Goal: Task Accomplishment & Management: Complete application form

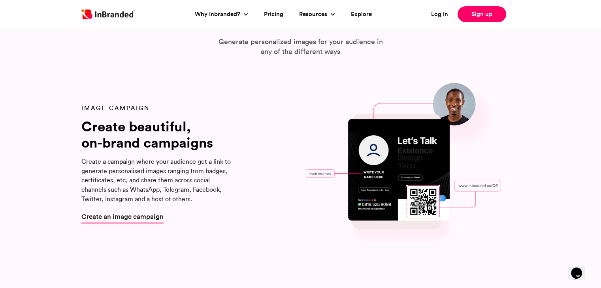
scroll to position [790, 0]
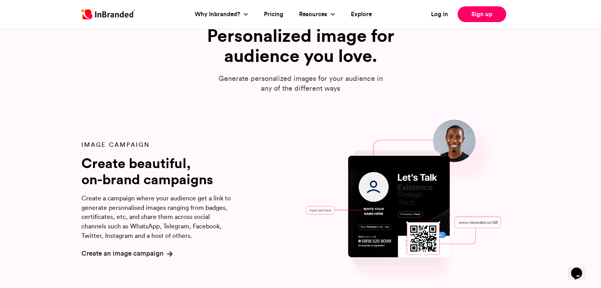
click at [136, 255] on span "Create an image campaign" at bounding box center [122, 254] width 82 height 10
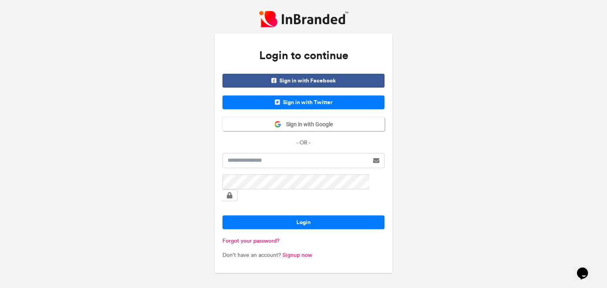
click at [335, 85] on span "Sign in with Facebook" at bounding box center [303, 81] width 162 height 14
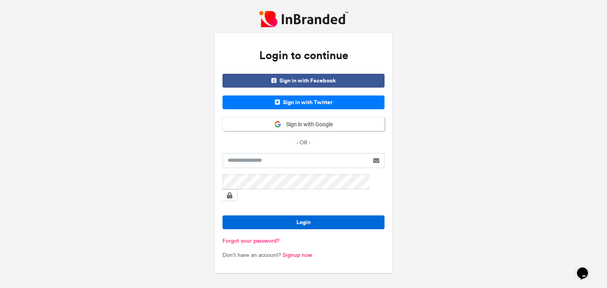
click at [294, 216] on button "Login" at bounding box center [303, 223] width 162 height 14
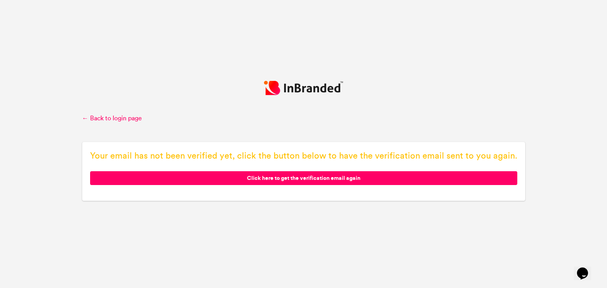
click at [319, 179] on span "Click here to get the verification email again" at bounding box center [303, 179] width 427 height 14
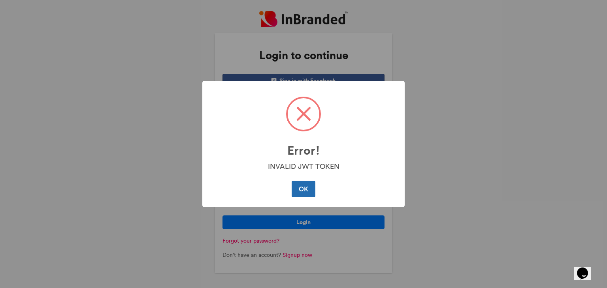
click at [305, 186] on button "OK" at bounding box center [303, 189] width 23 height 17
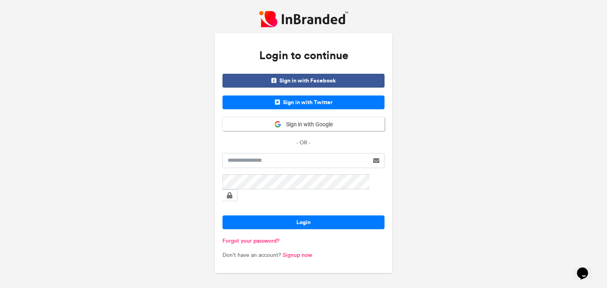
click at [301, 83] on span "Sign in with Facebook" at bounding box center [303, 81] width 162 height 14
